Goal: Task Accomplishment & Management: Complete application form

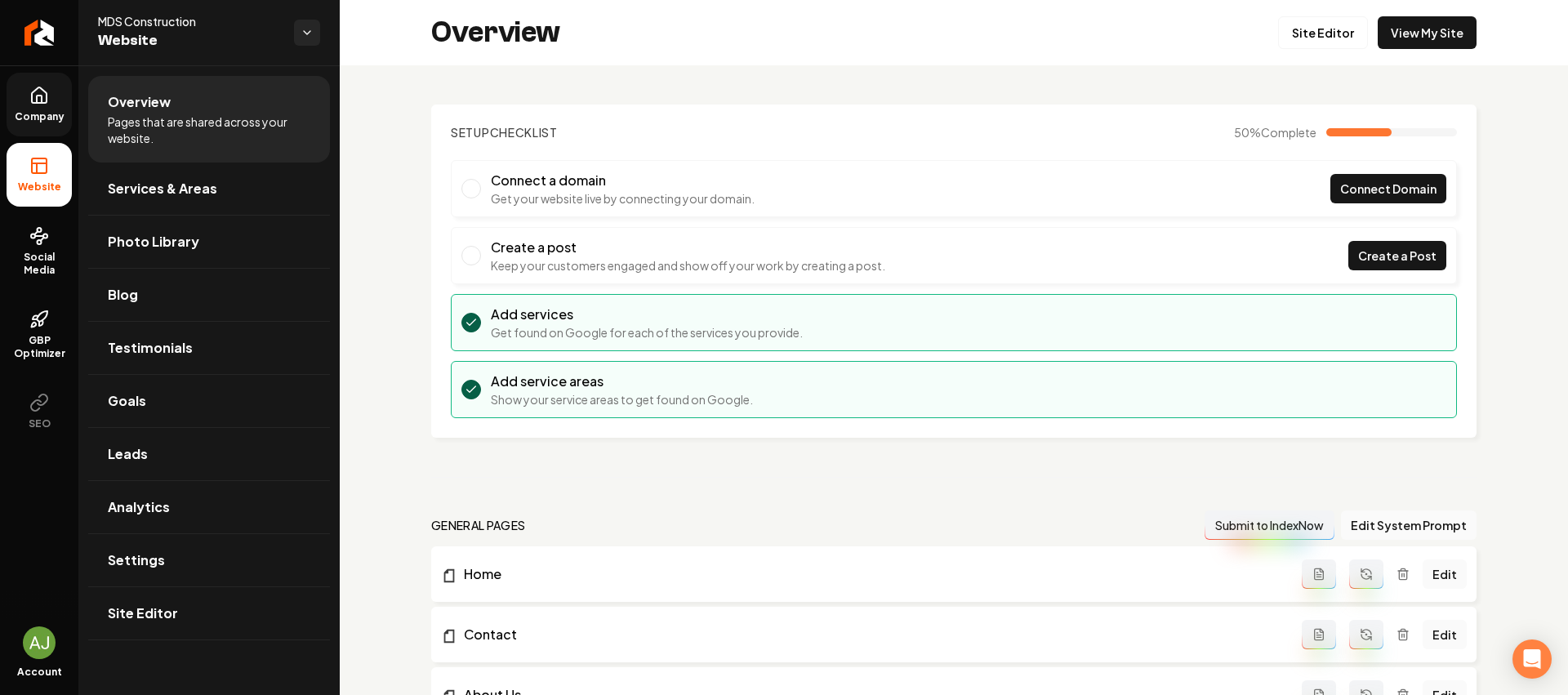
click at [35, 113] on span "Company" at bounding box center [39, 117] width 63 height 13
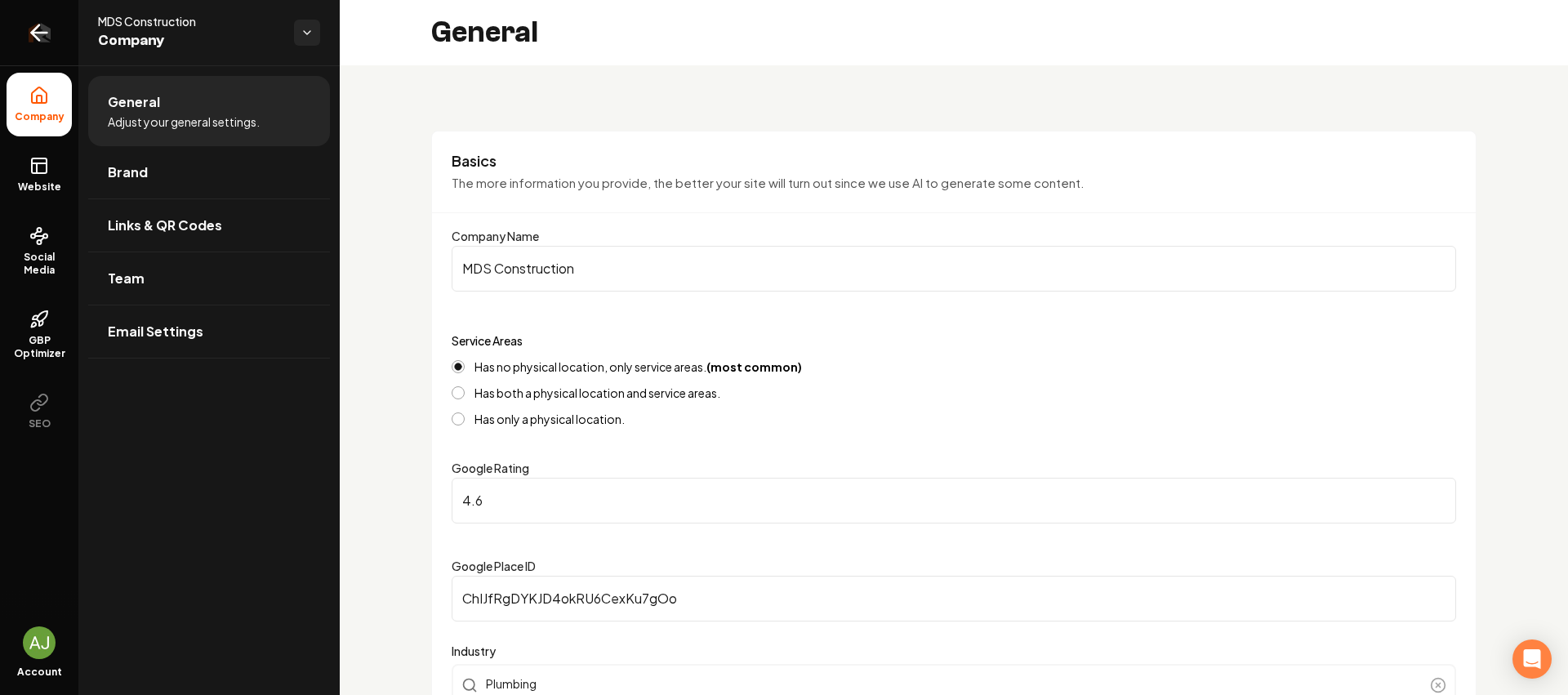
click at [27, 46] on link "Return to dashboard" at bounding box center [39, 33] width 79 height 66
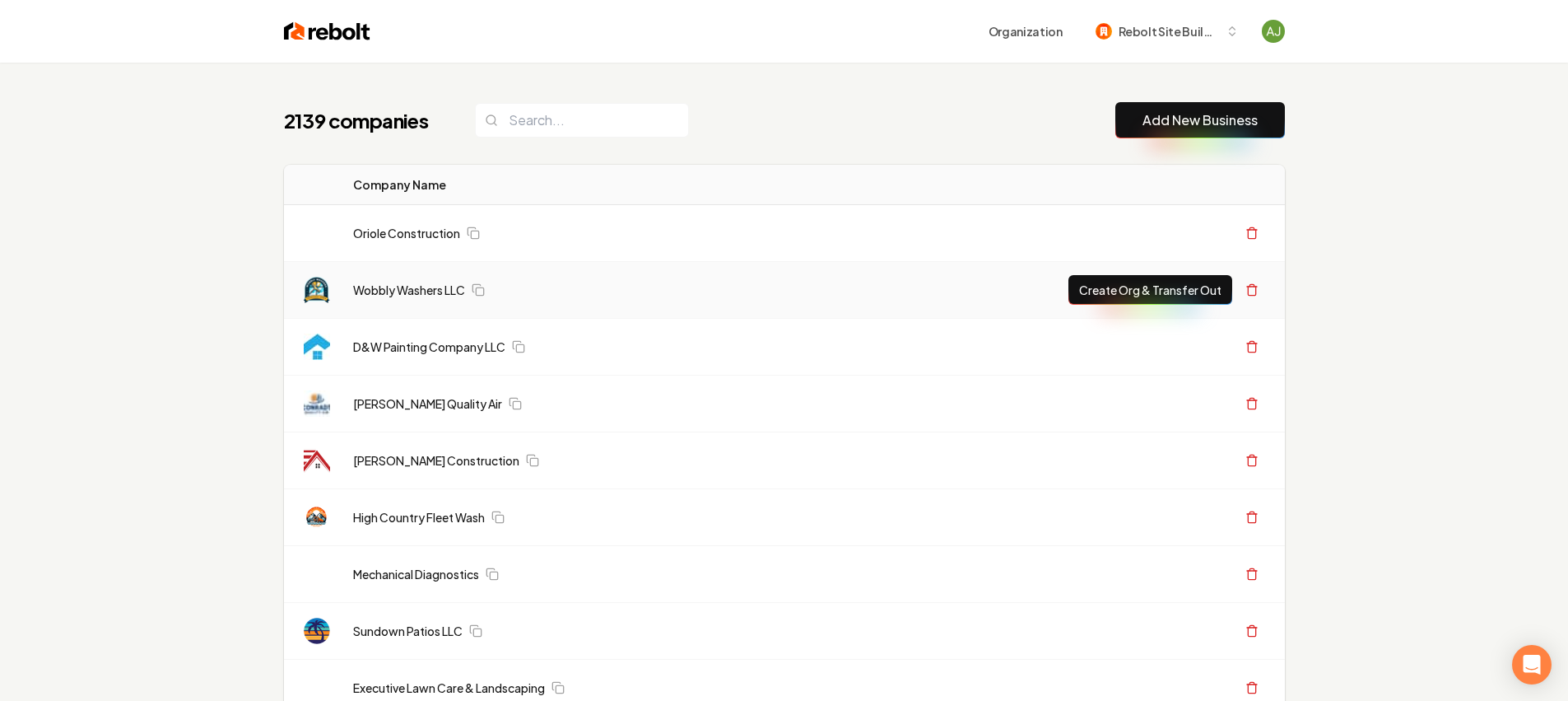
click at [1185, 129] on link "Add New Business" at bounding box center [1200, 120] width 115 height 20
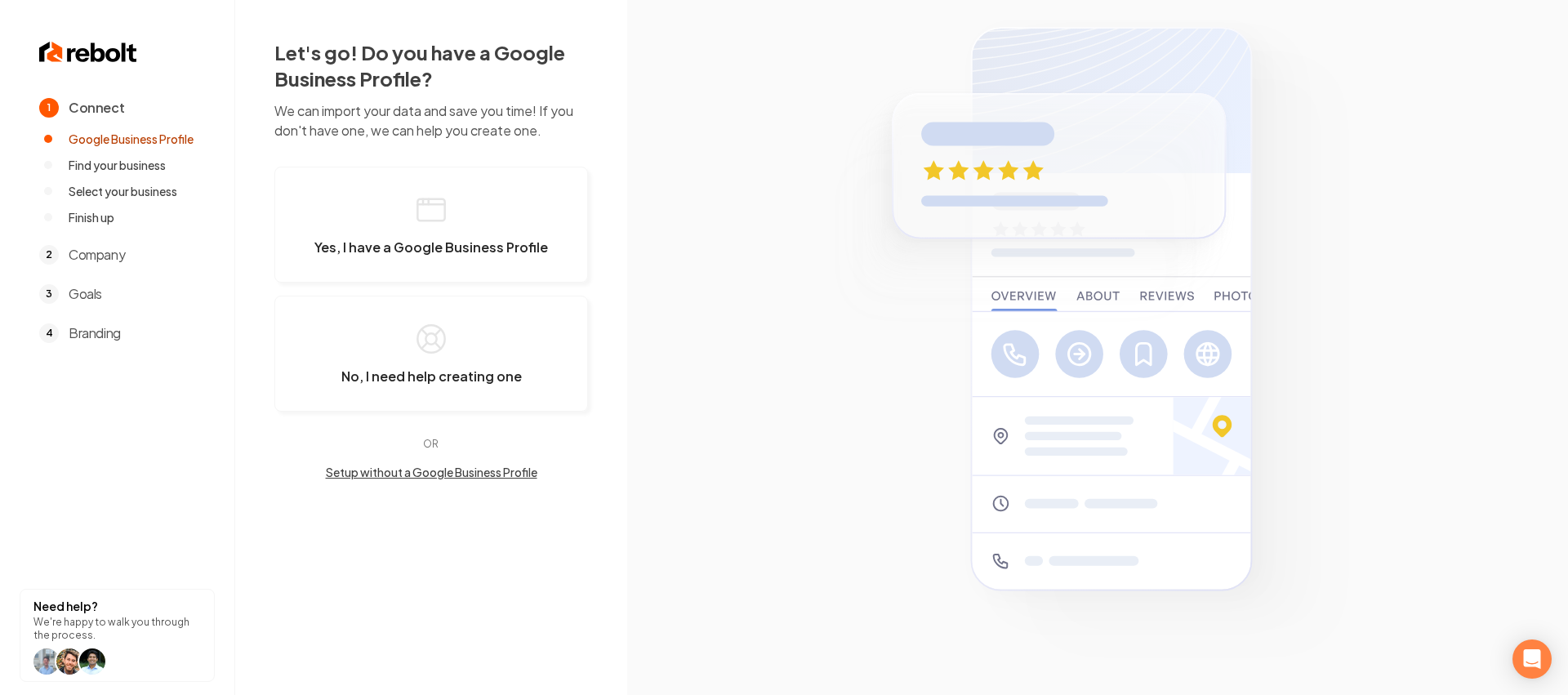
click at [1207, 120] on img at bounding box center [1097, 347] width 564 height 682
click at [464, 245] on span "Yes, I have a Google Business Profile" at bounding box center [431, 247] width 234 height 16
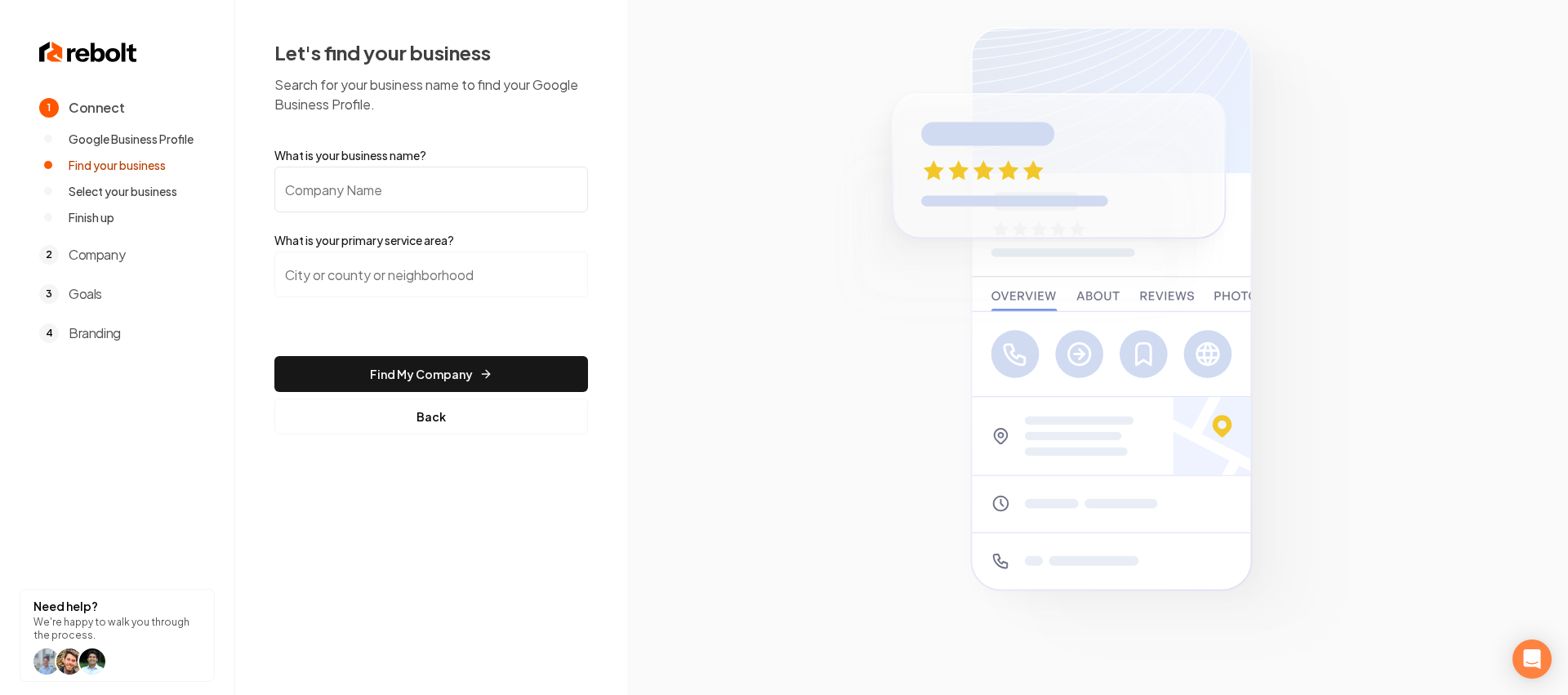
click at [407, 198] on input "What is your business name?" at bounding box center [431, 189] width 313 height 46
type input "Down and Dirty Lawn Svc"
click at [418, 271] on input "search" at bounding box center [431, 274] width 313 height 46
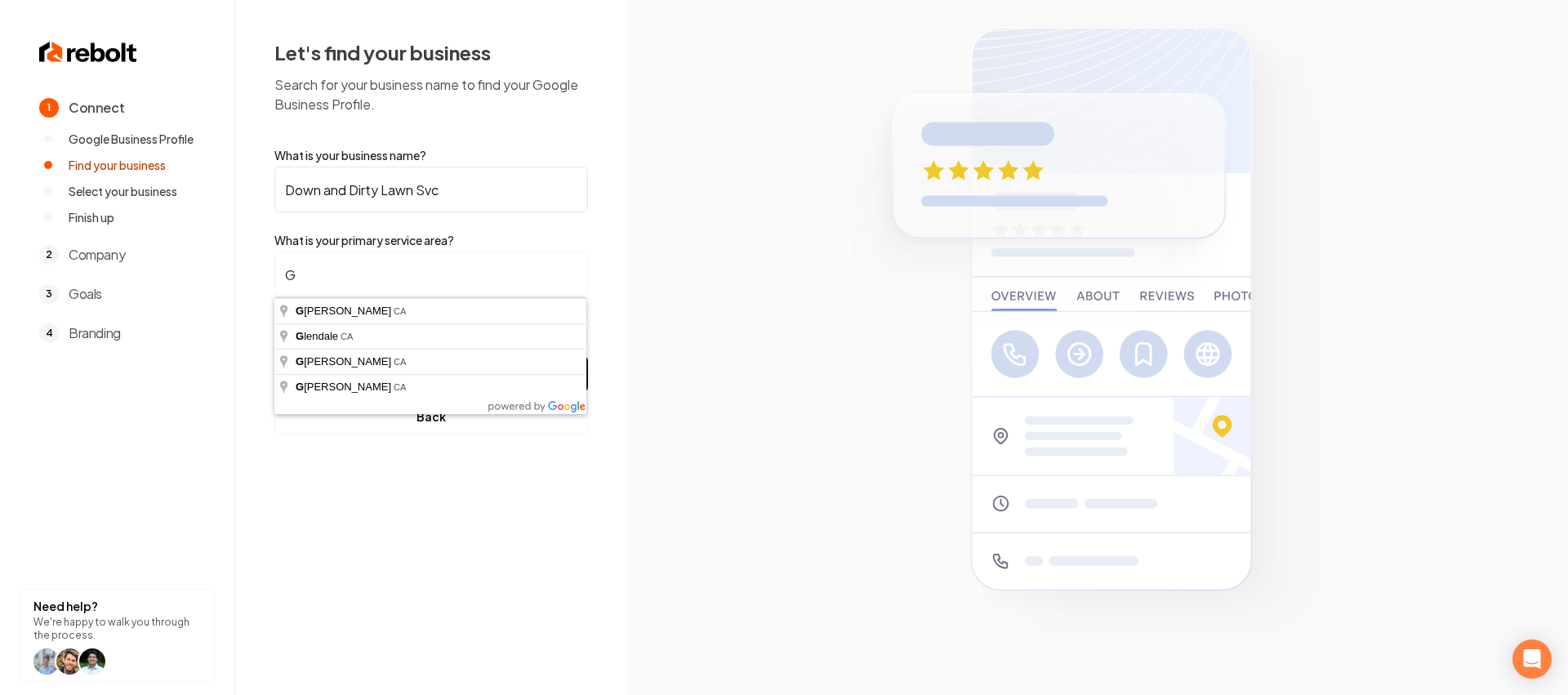
type input "G"
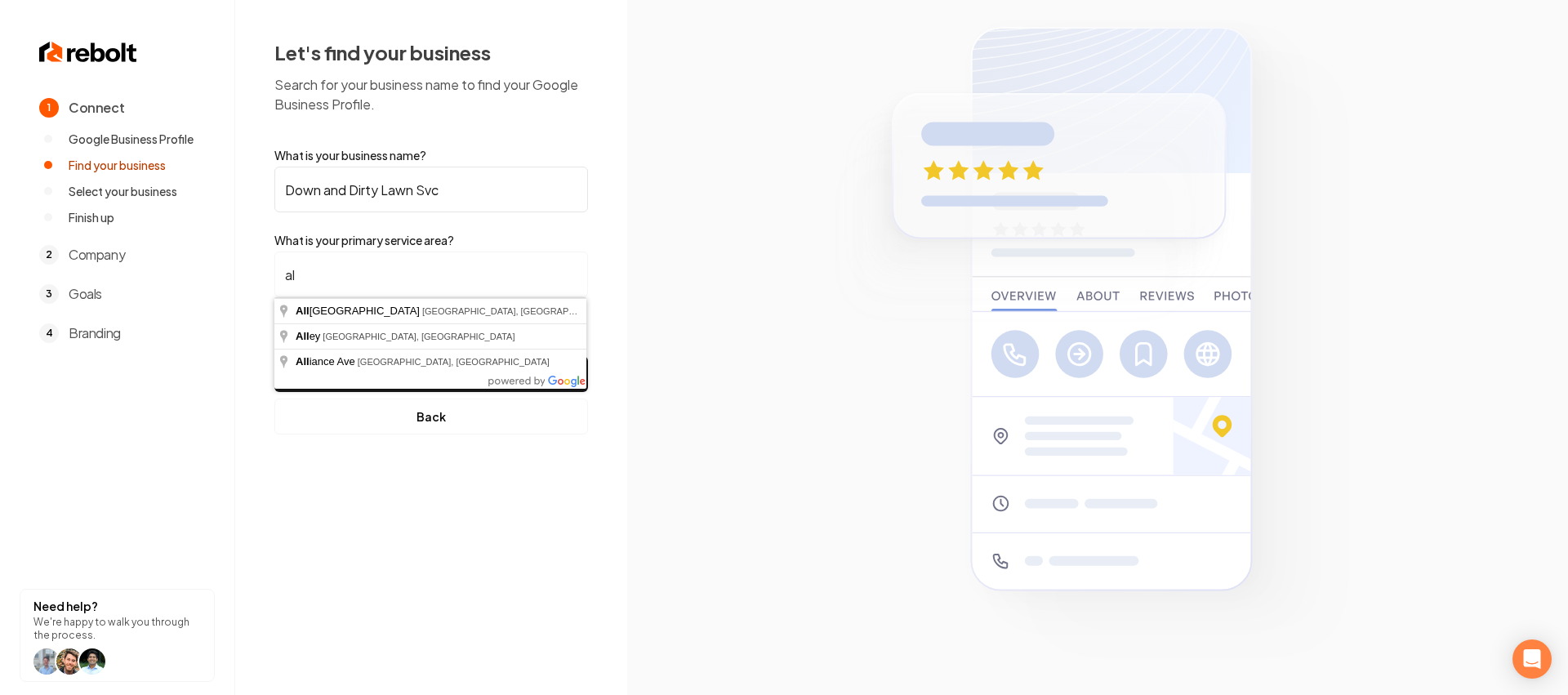
type input "a"
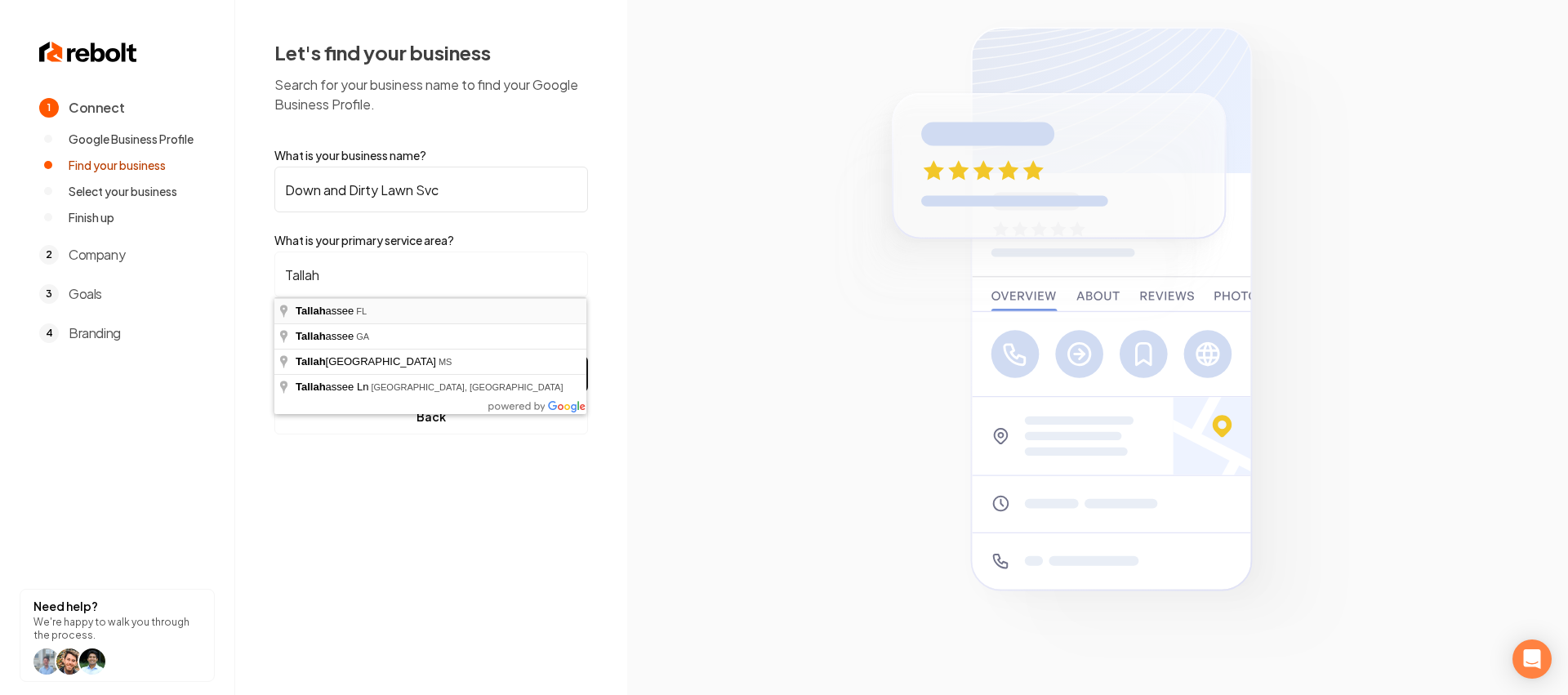
type input "Tallahassee, FL"
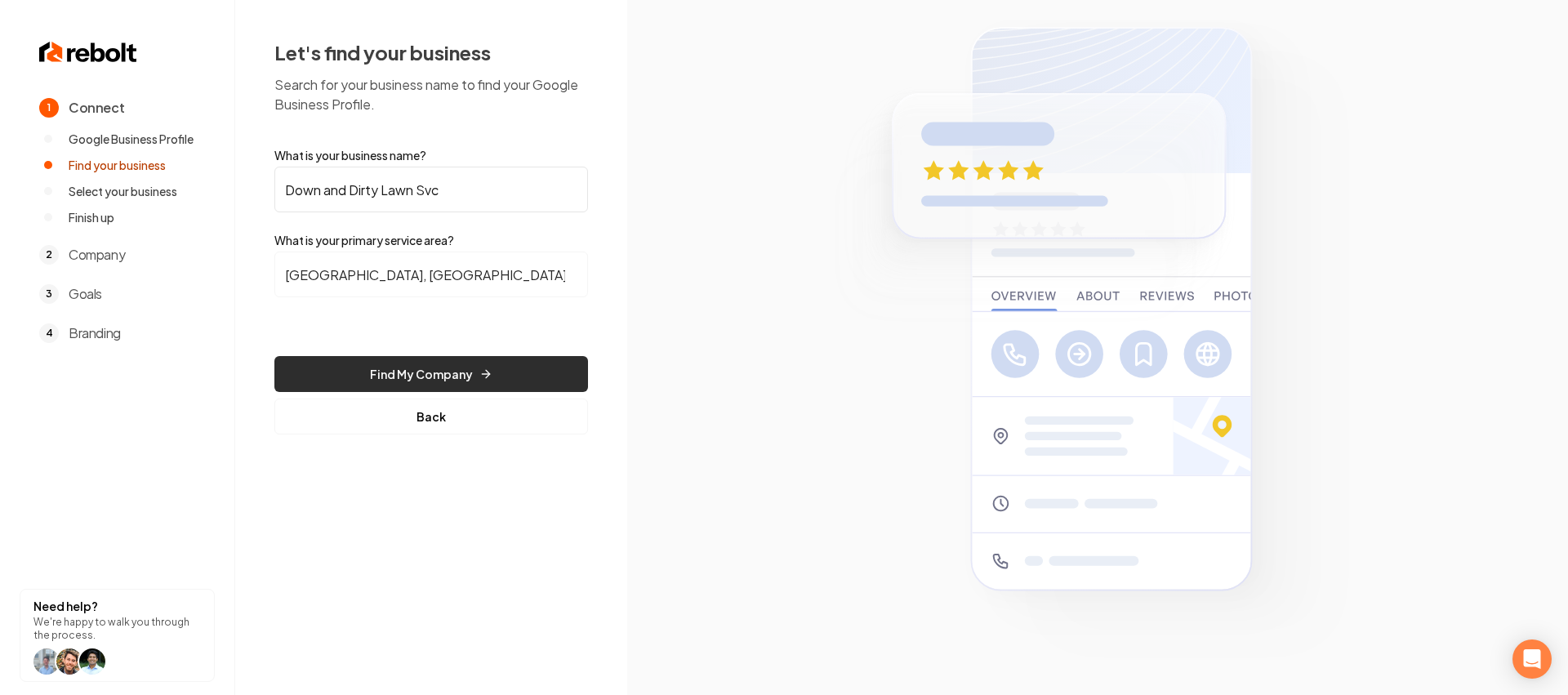
click at [427, 361] on button "Find My Company" at bounding box center [431, 373] width 313 height 36
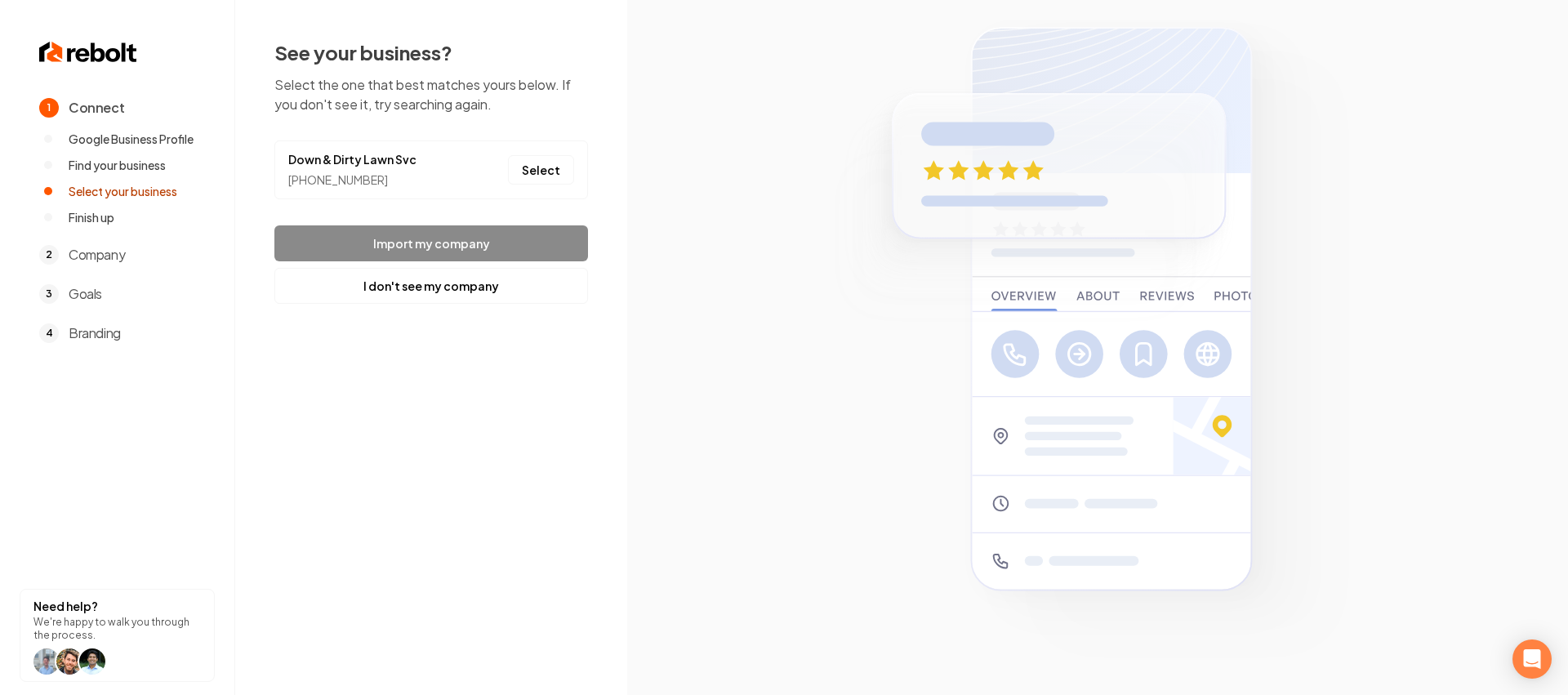
click at [451, 241] on footer "Import my company I don't see my company" at bounding box center [431, 264] width 313 height 79
click at [556, 155] on button "Select" at bounding box center [540, 169] width 67 height 29
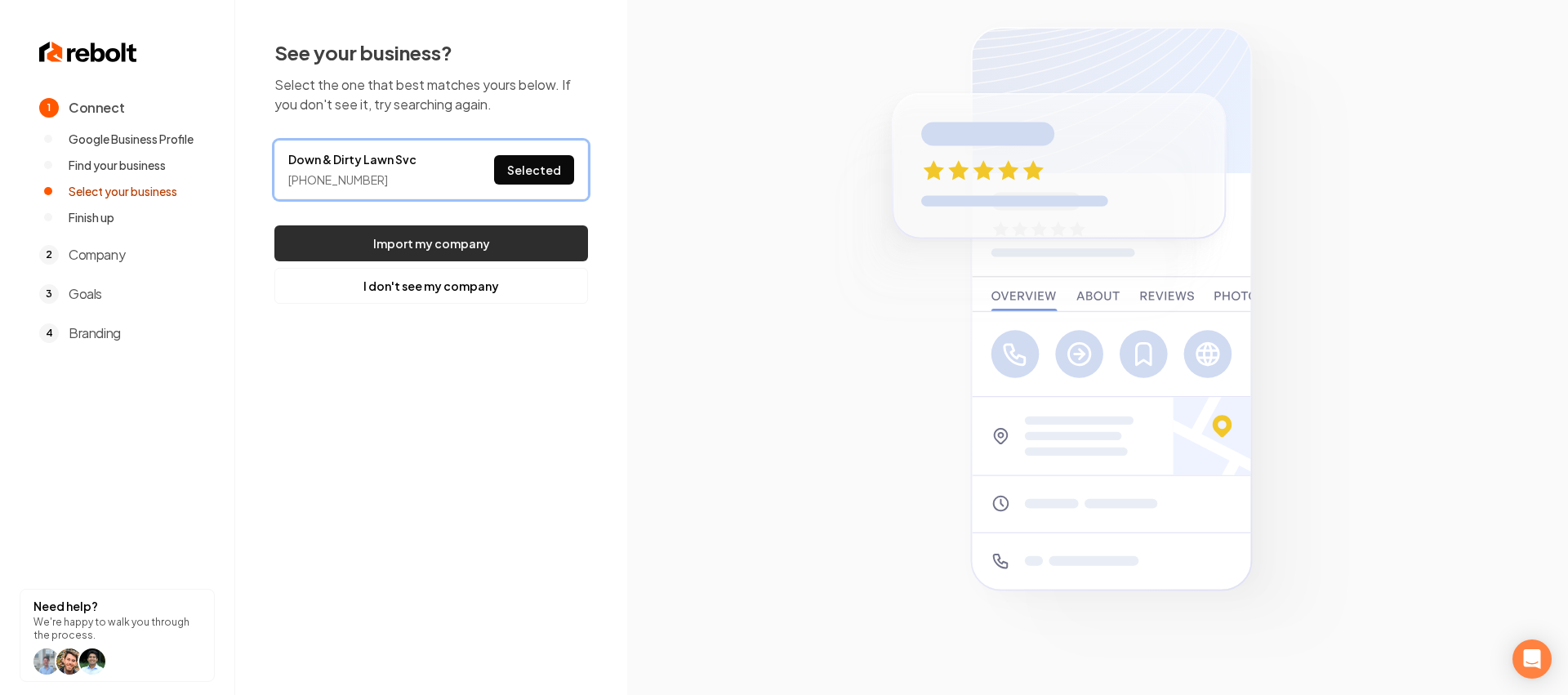
click at [500, 235] on button "Import my company" at bounding box center [431, 243] width 313 height 36
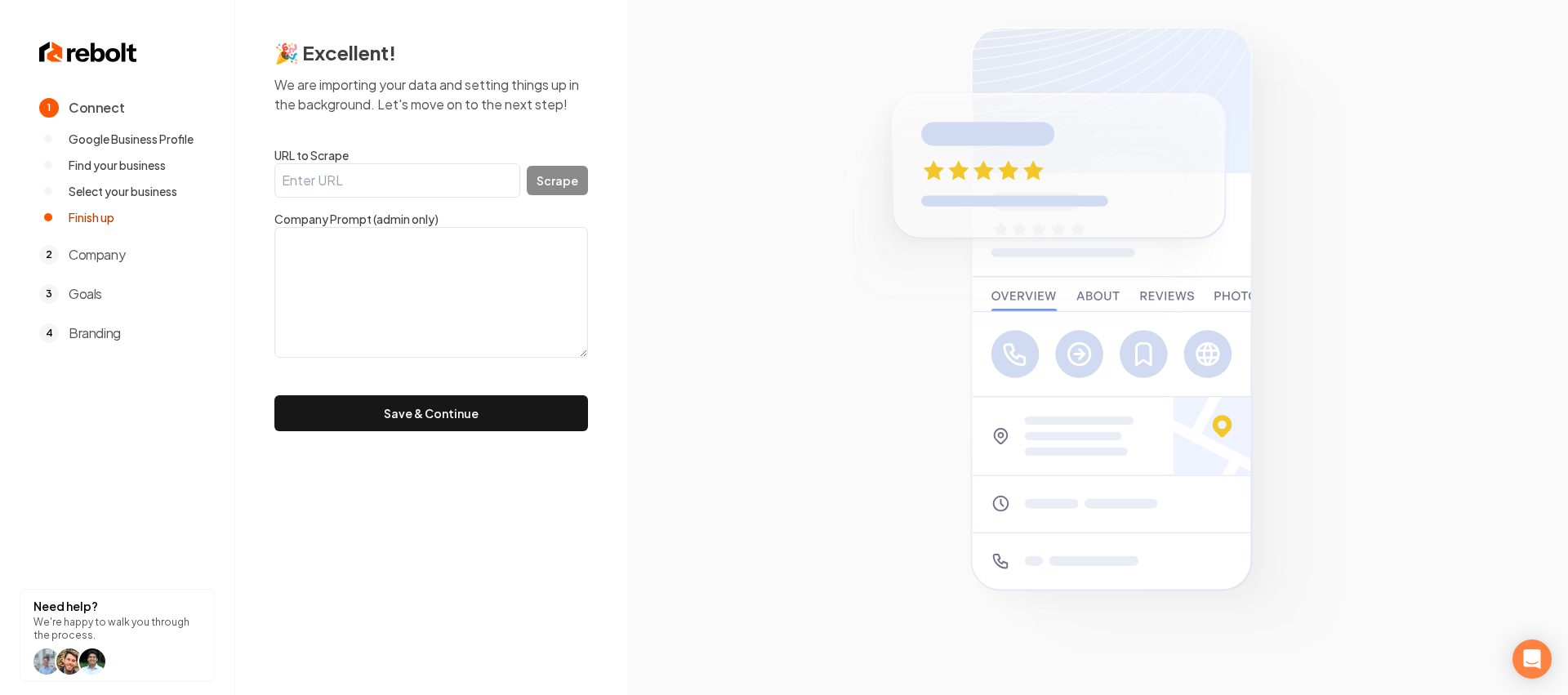
click at [353, 174] on input "URL to Scrape" at bounding box center [397, 180] width 246 height 35
paste input "https://www.google.com/search?kgmid=/g/11sppt5bp7"
type input "https://www.google.com/search?kgmid=/g/11sppt5bp7"
click at [274, 395] on button "Save & Continue" at bounding box center [431, 413] width 313 height 36
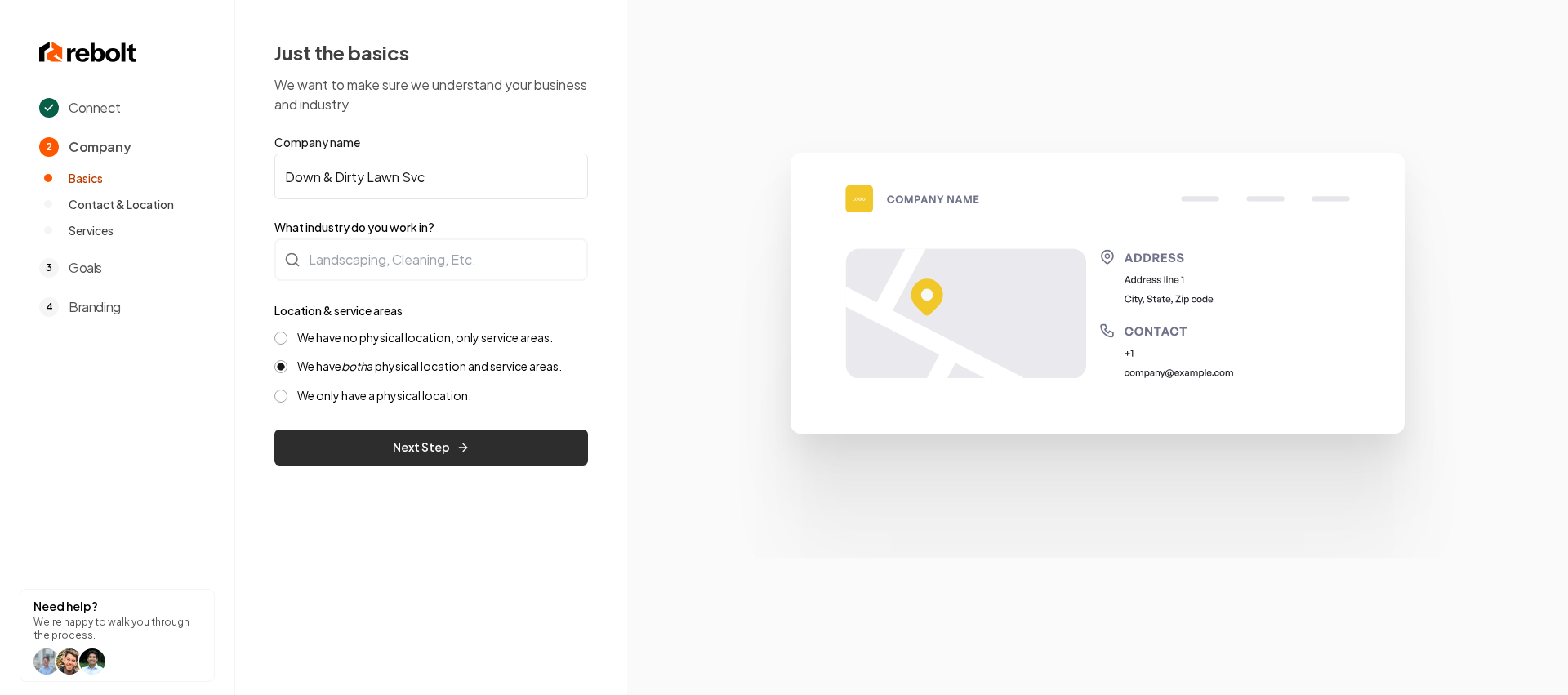
click at [457, 445] on icon "submit" at bounding box center [464, 447] width 13 height 13
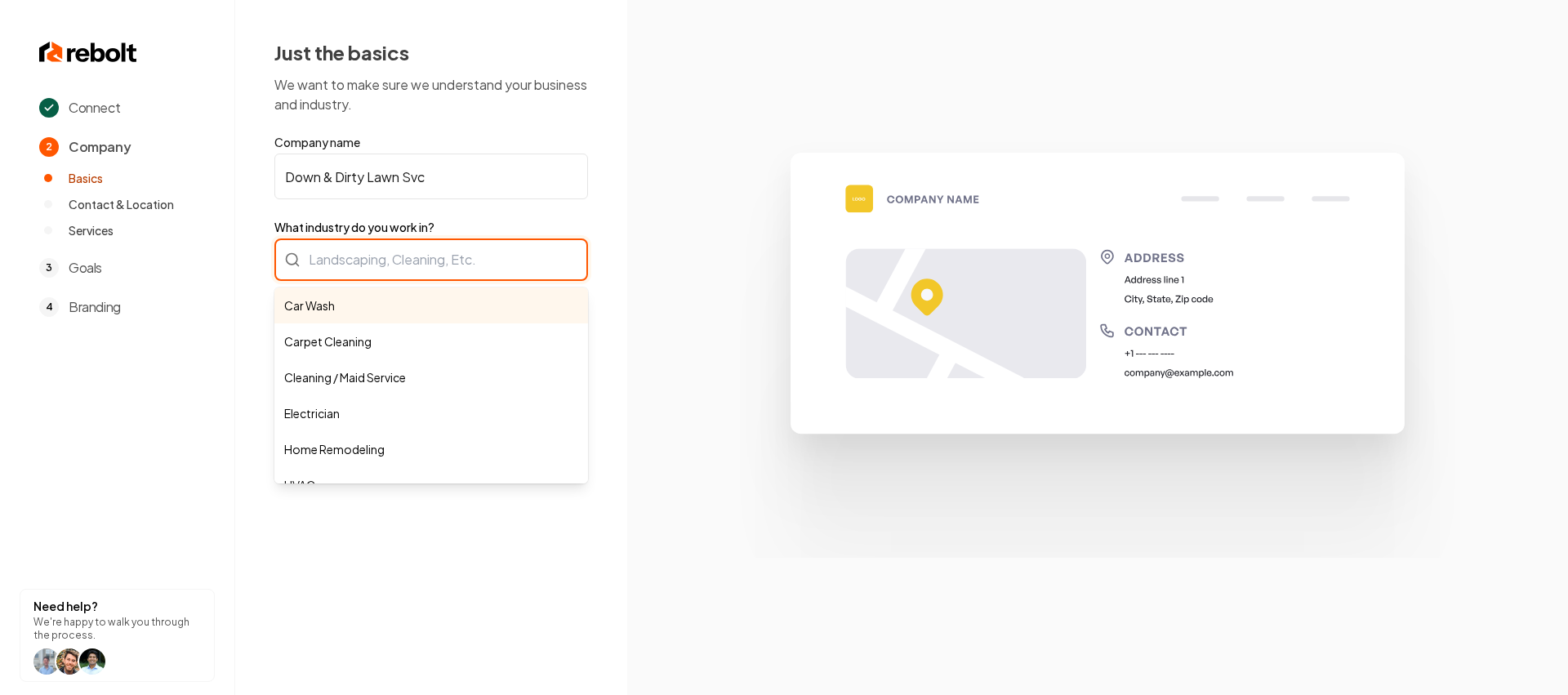
click at [426, 260] on div "Car Wash Carpet Cleaning Cleaning / Maid Service Electrician Home Remodeling HV…" at bounding box center [431, 259] width 313 height 42
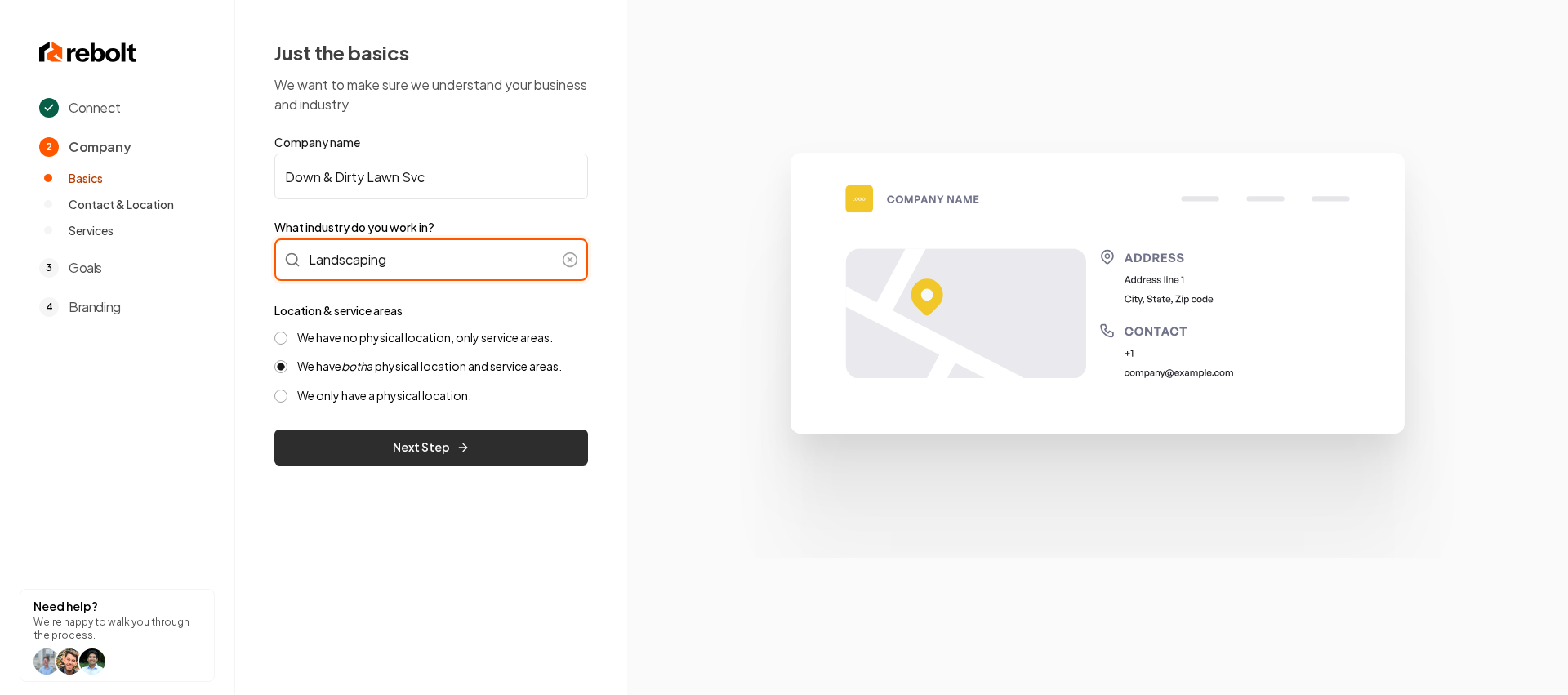
type input "Landscaping"
click at [402, 428] on form "Company name Down & Dirty Lawn Svc What industry do you work in? Landscaping Lo…" at bounding box center [431, 299] width 313 height 331
click at [409, 441] on button "Next Step" at bounding box center [431, 447] width 313 height 36
